Goal: Book appointment/travel/reservation

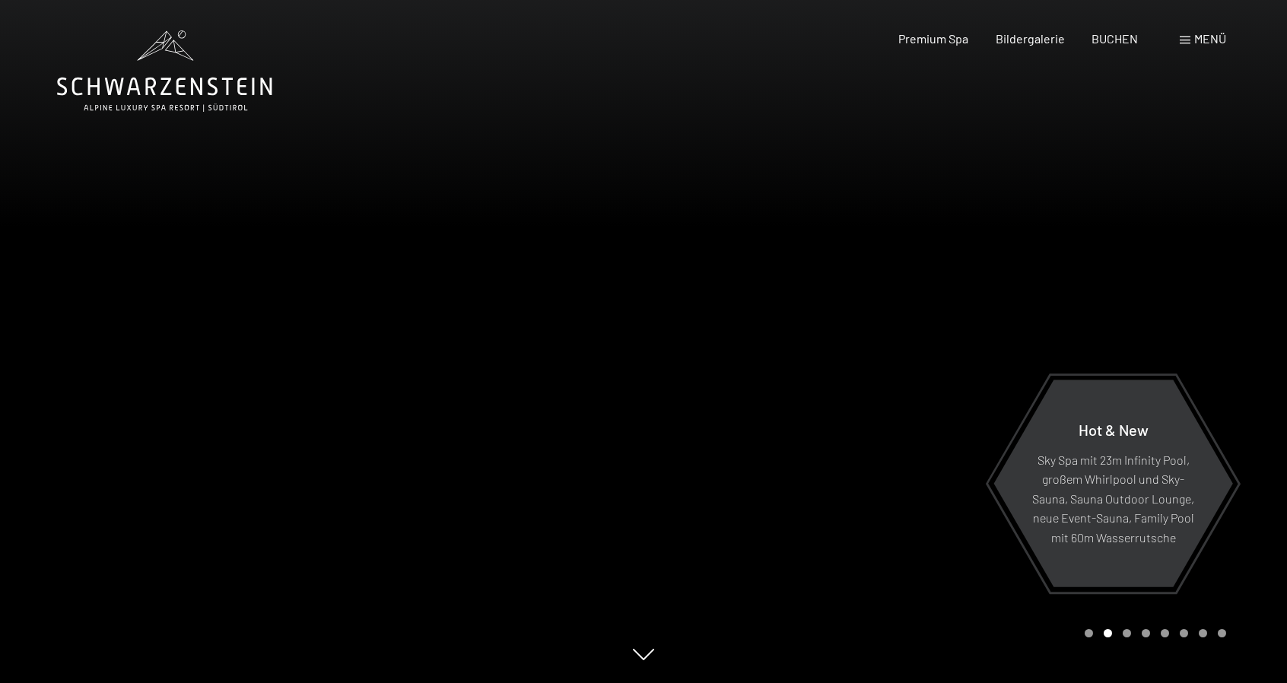
click at [1187, 40] on span at bounding box center [1185, 41] width 11 height 8
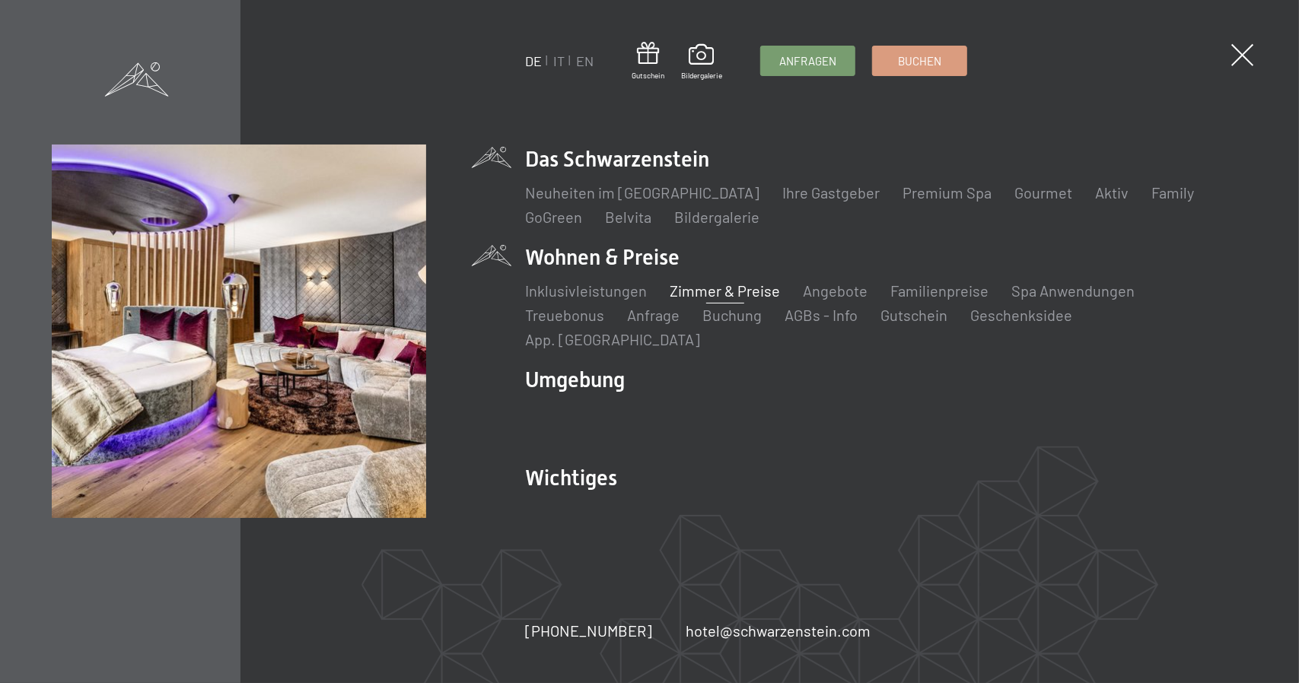
click at [755, 300] on link "Zimmer & Preise" at bounding box center [724, 290] width 110 height 18
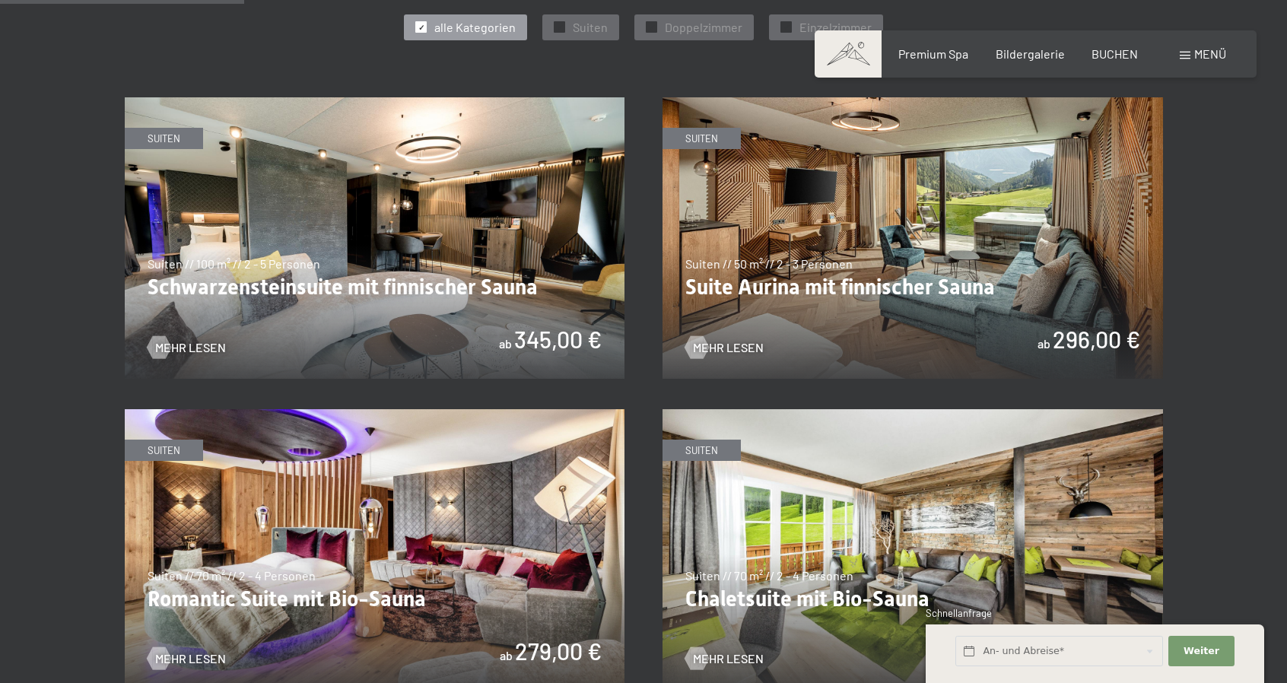
scroll to position [989, 0]
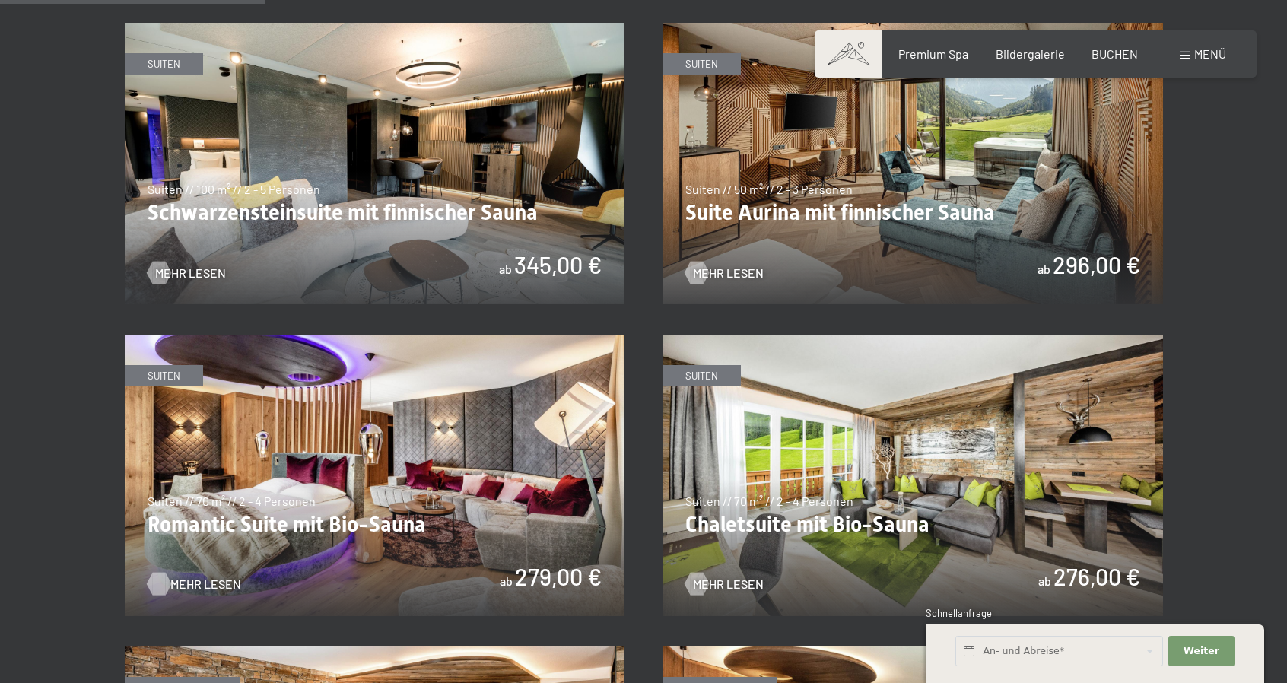
click at [189, 579] on span "Mehr Lesen" at bounding box center [205, 584] width 71 height 17
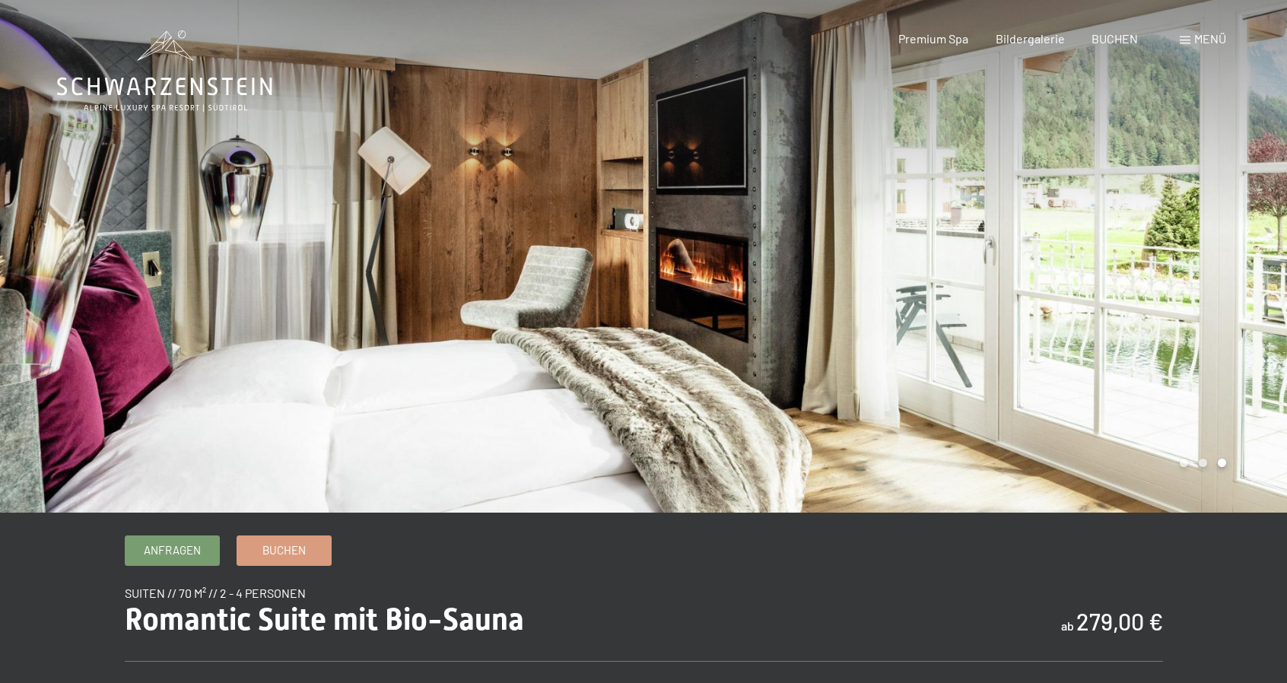
click at [746, 302] on div at bounding box center [966, 256] width 644 height 513
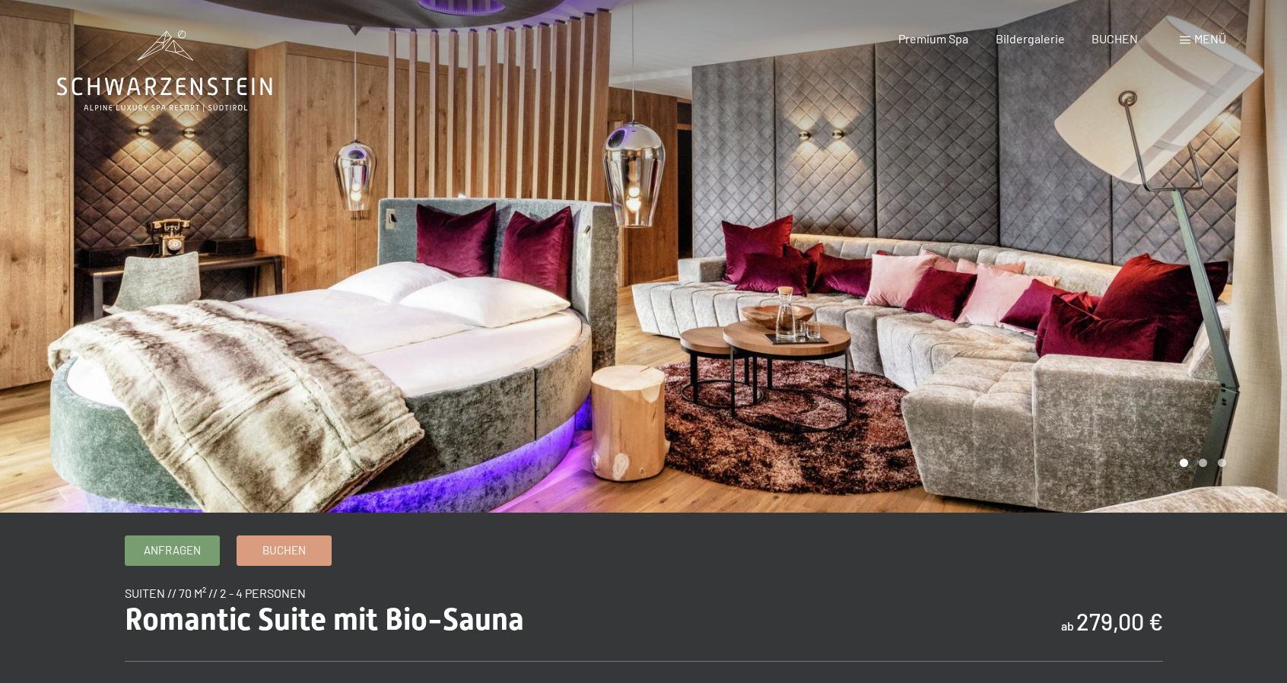
click at [746, 302] on div at bounding box center [966, 256] width 644 height 513
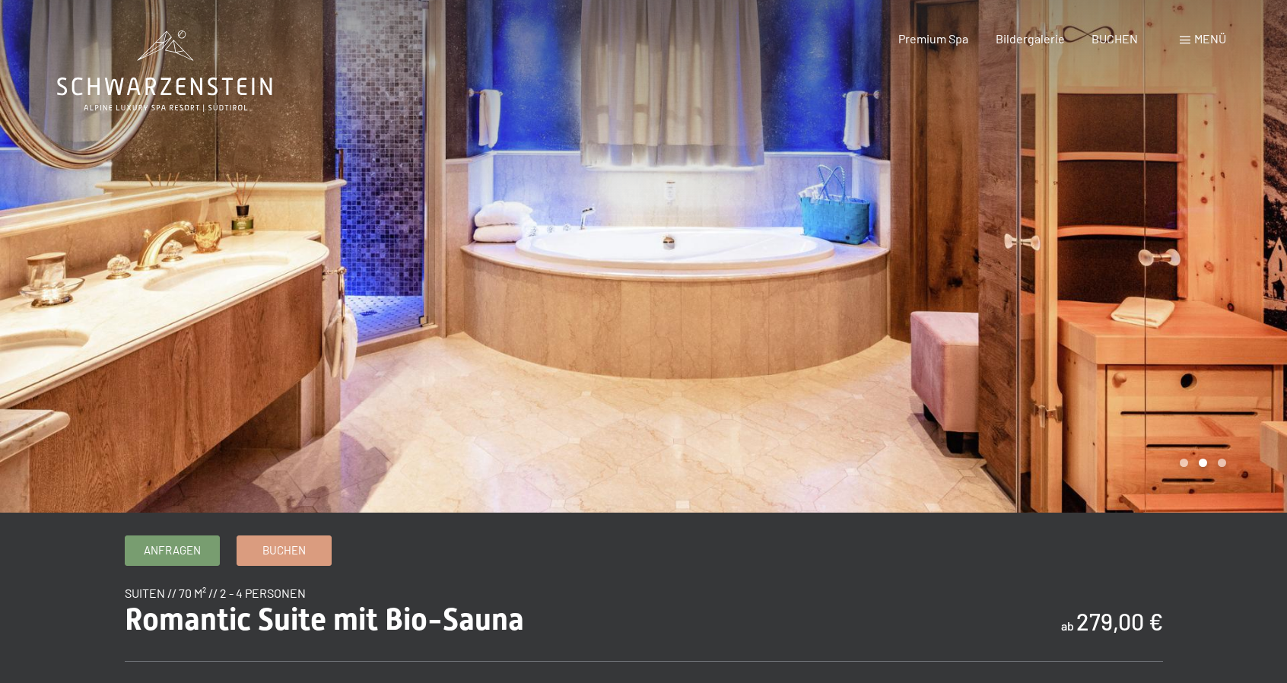
click at [746, 302] on div at bounding box center [966, 256] width 644 height 513
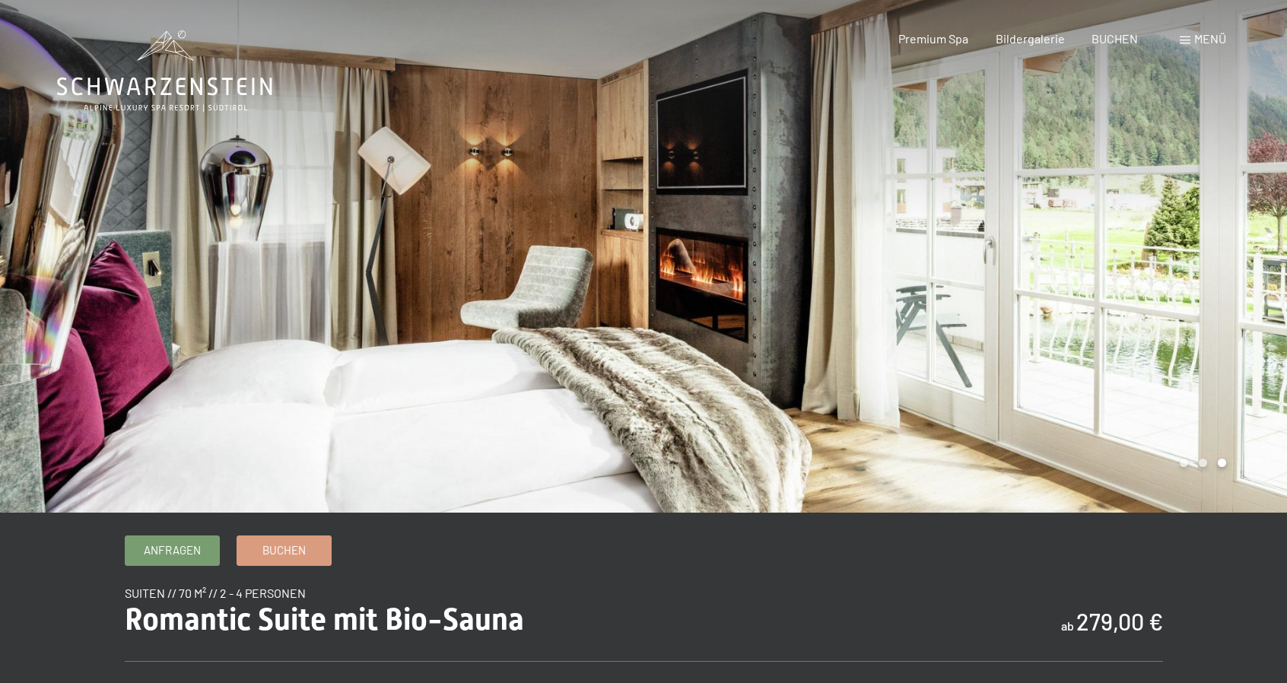
click at [746, 302] on div at bounding box center [966, 256] width 644 height 513
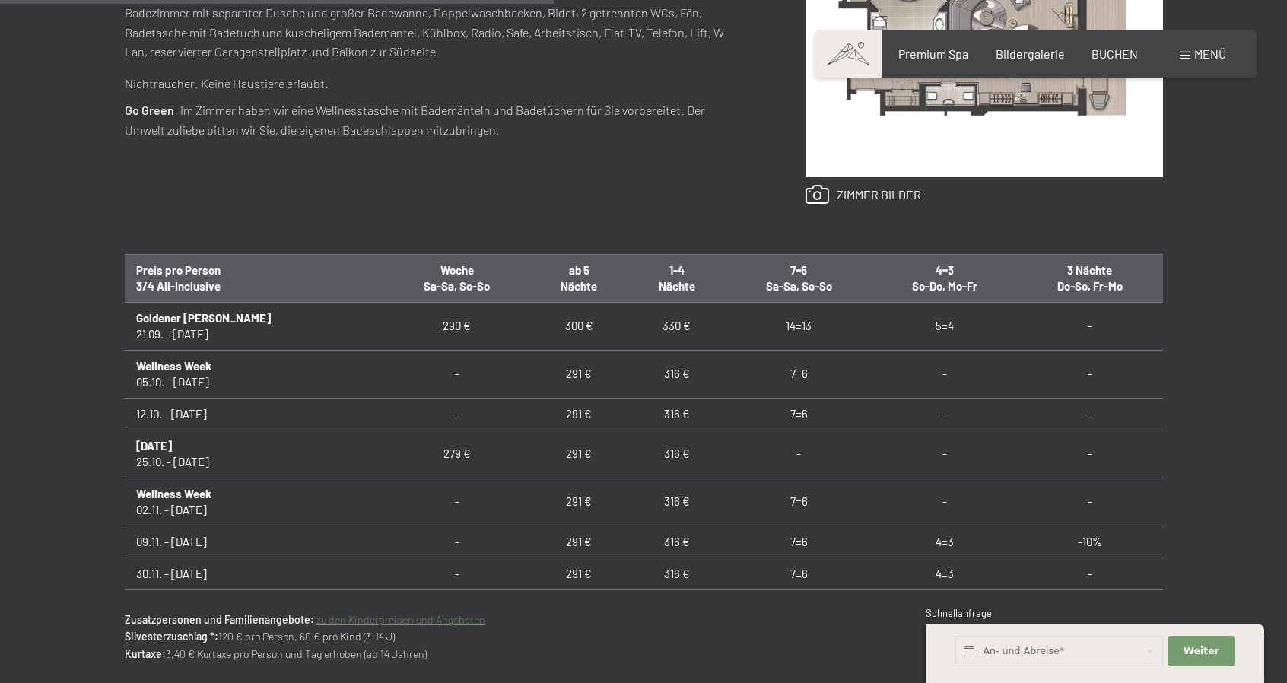
scroll to position [761, 0]
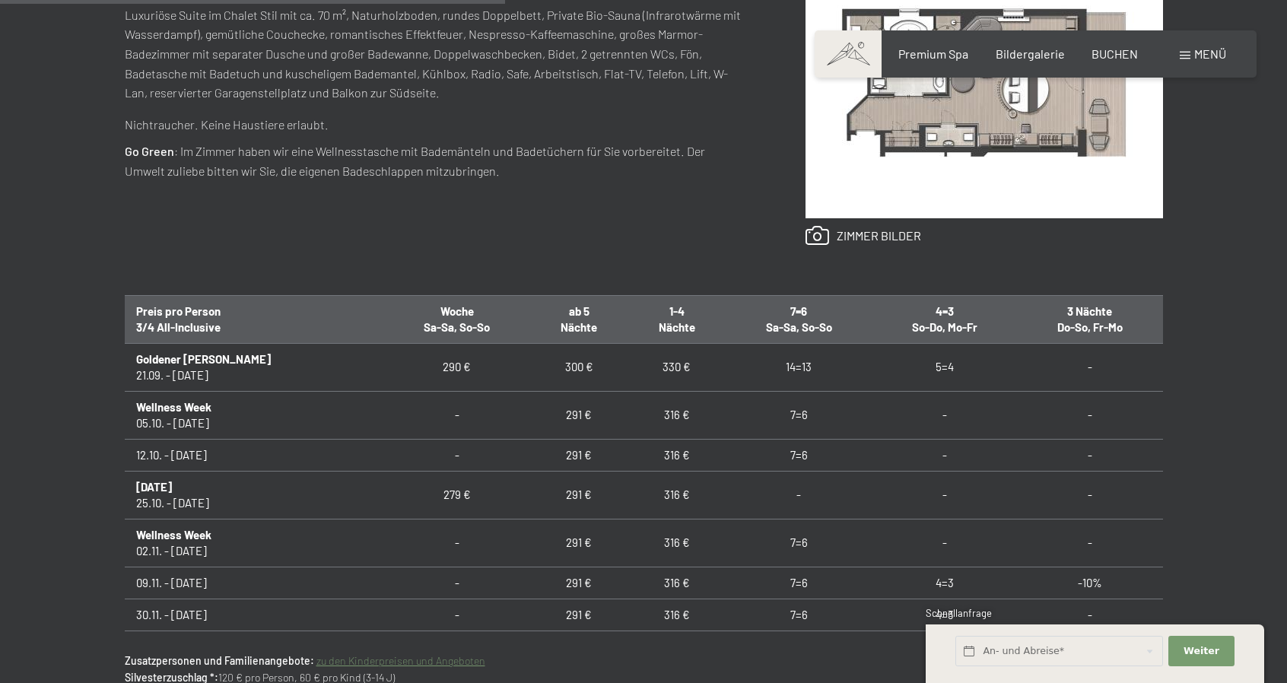
click at [659, 322] on span "Nächte" at bounding box center [677, 327] width 37 height 14
